Goal: Task Accomplishment & Management: Use online tool/utility

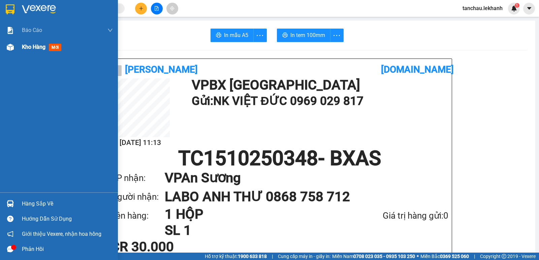
click at [36, 46] on span "Kho hàng" at bounding box center [34, 47] width 24 height 6
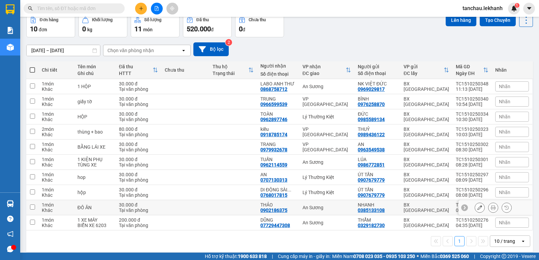
scroll to position [39, 0]
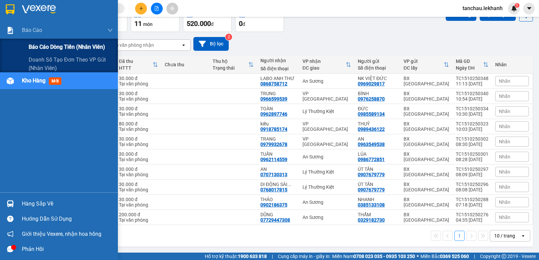
click at [65, 49] on span "Báo cáo dòng tiền (nhân viên)" at bounding box center [67, 47] width 76 height 8
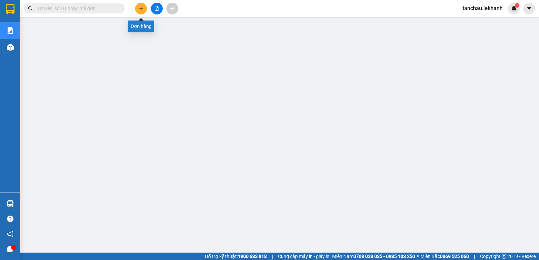
click at [142, 8] on icon "plus" at bounding box center [141, 8] width 4 height 0
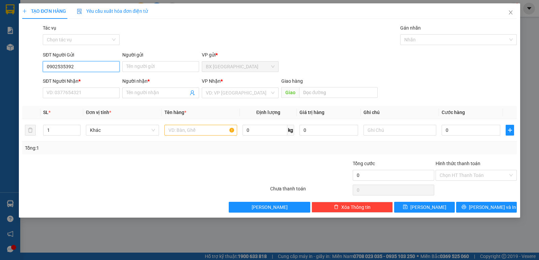
drag, startPoint x: 88, startPoint y: 67, endPoint x: 26, endPoint y: 67, distance: 62.0
click at [26, 67] on div "SĐT Người Gửi 0902535392 0902535392 Người gửi Tên người gửi VP gửi * BX [GEOGRA…" at bounding box center [270, 63] width 496 height 24
type input "0902535392"
click at [511, 9] on span "Close" at bounding box center [510, 12] width 19 height 19
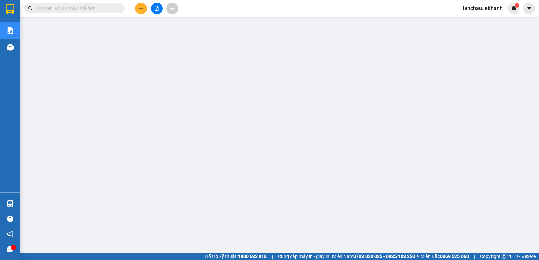
paste input "0902535392"
type input "0902535392"
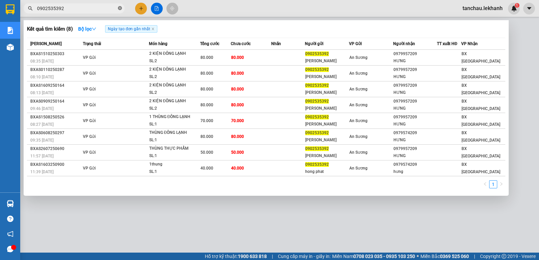
click at [120, 7] on icon "close-circle" at bounding box center [120, 8] width 4 height 4
